Goal: Task Accomplishment & Management: Use online tool/utility

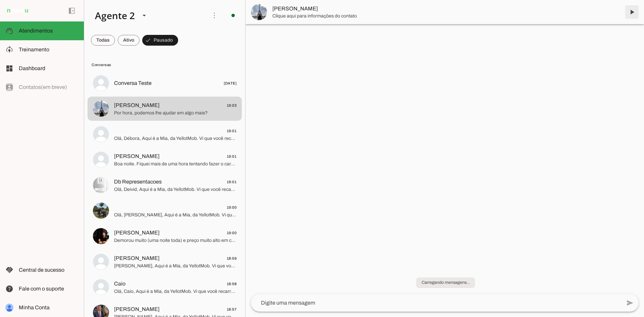
click at [631, 13] on span at bounding box center [632, 12] width 16 height 16
